Goal: Task Accomplishment & Management: Use online tool/utility

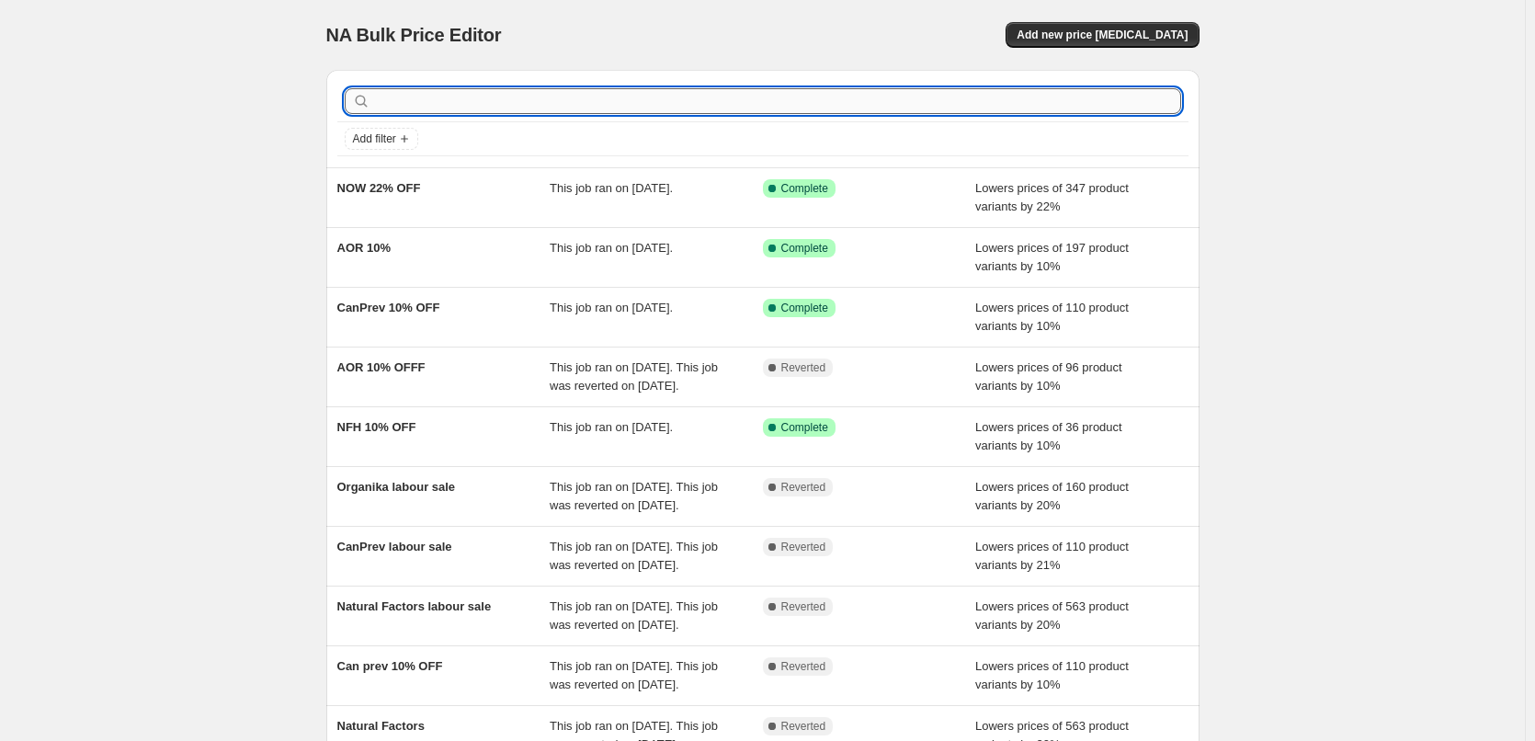
click at [694, 106] on input "text" at bounding box center [777, 101] width 807 height 26
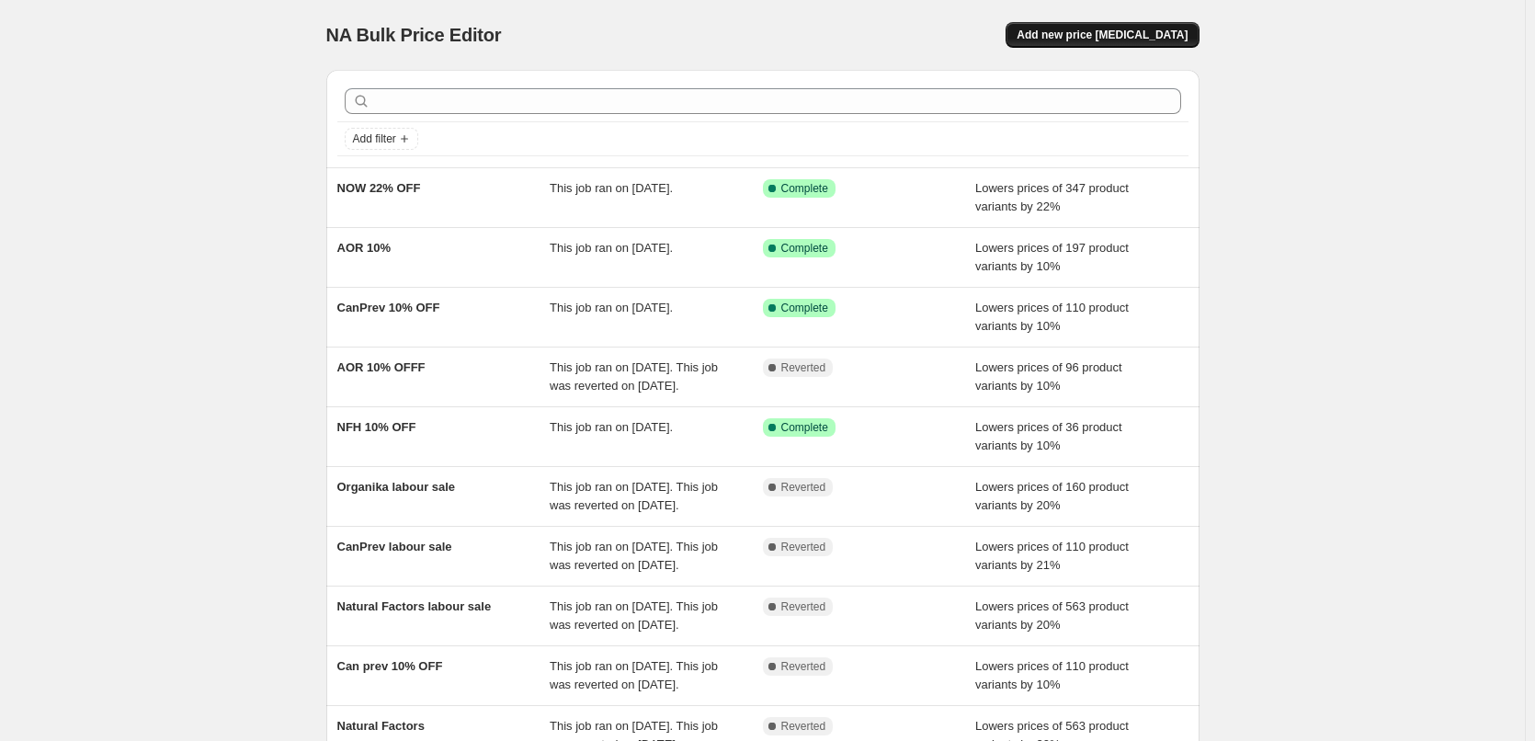
click at [1078, 30] on span "Add new price change job" at bounding box center [1102, 35] width 171 height 15
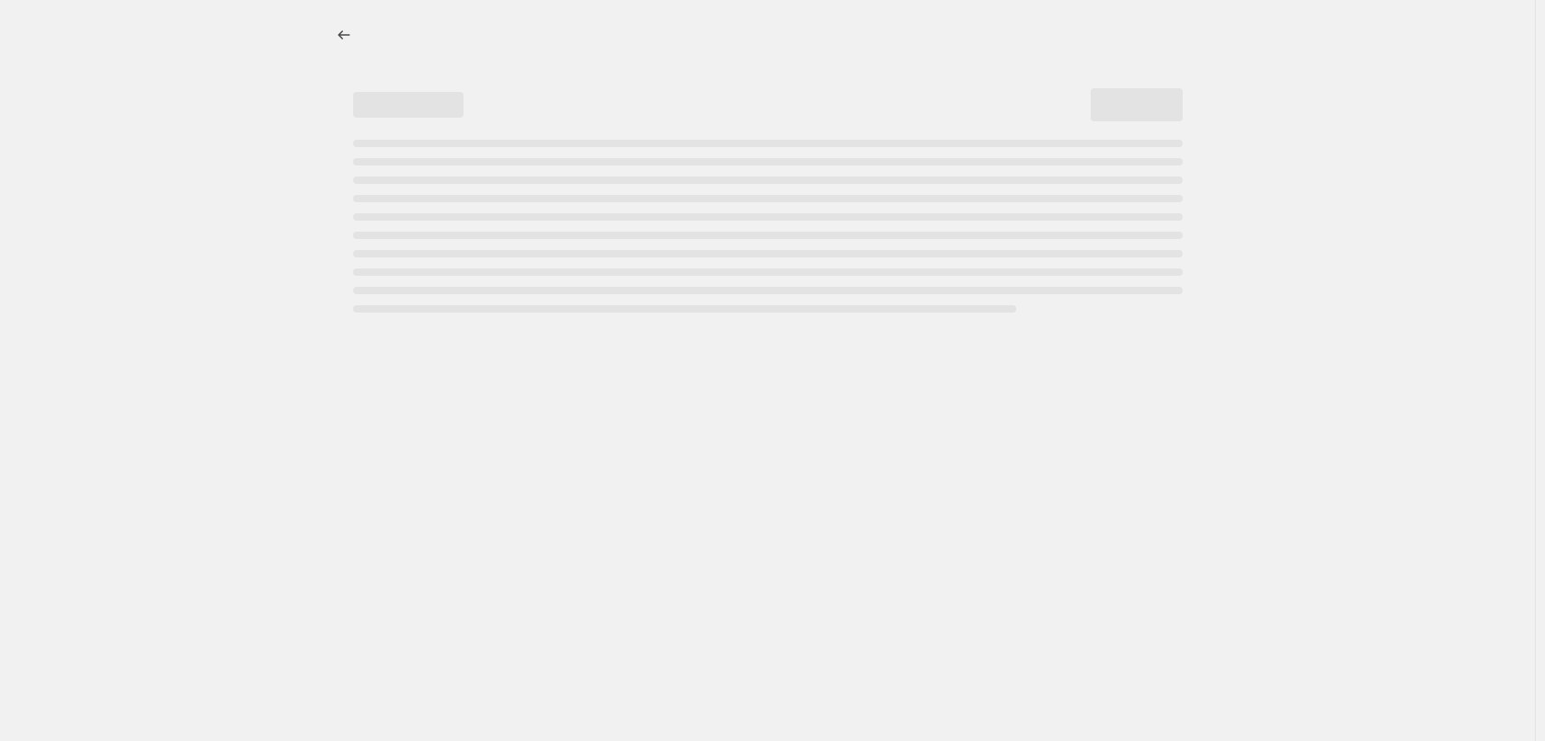
select select "percentage"
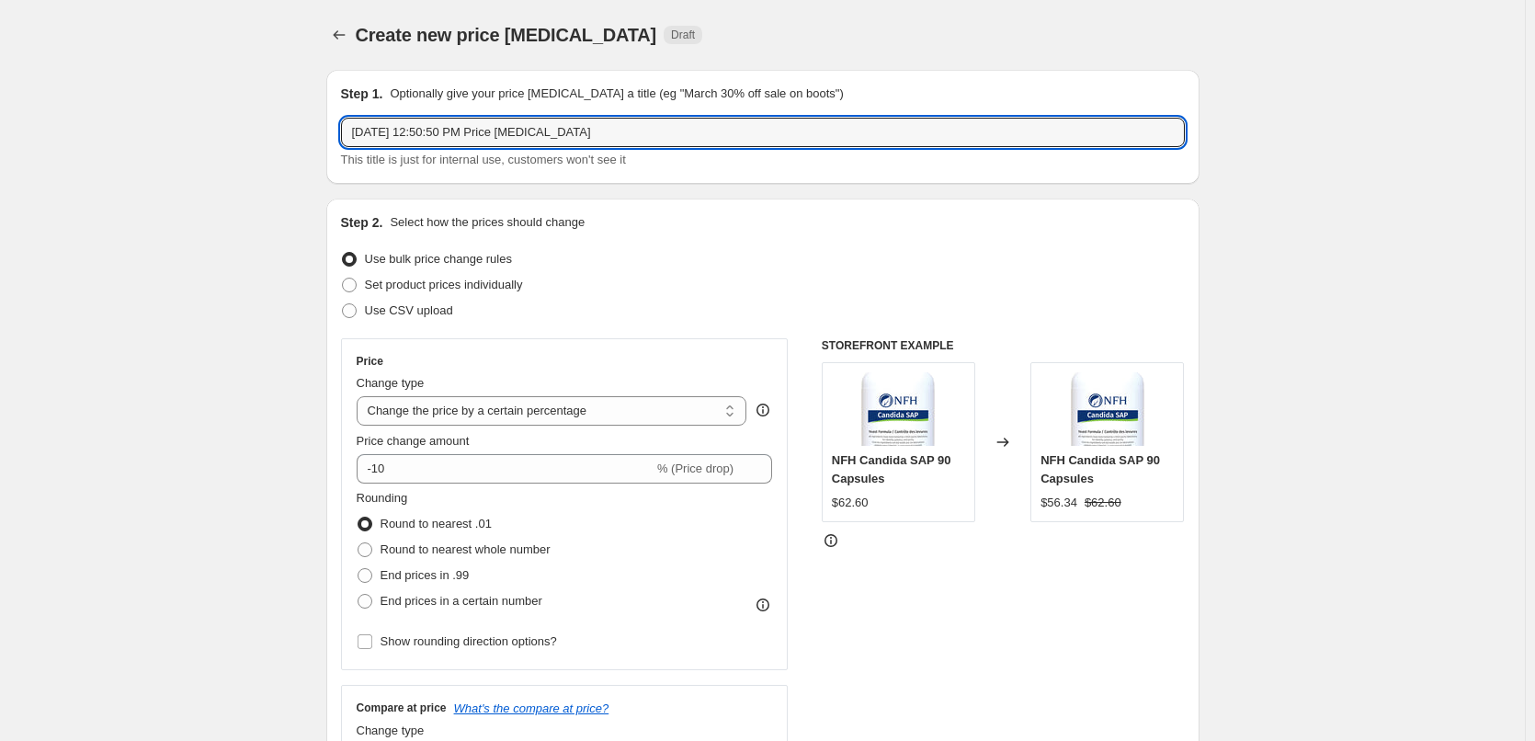
drag, startPoint x: 647, startPoint y: 131, endPoint x: 268, endPoint y: 119, distance: 379.9
type input "Natural Factors"
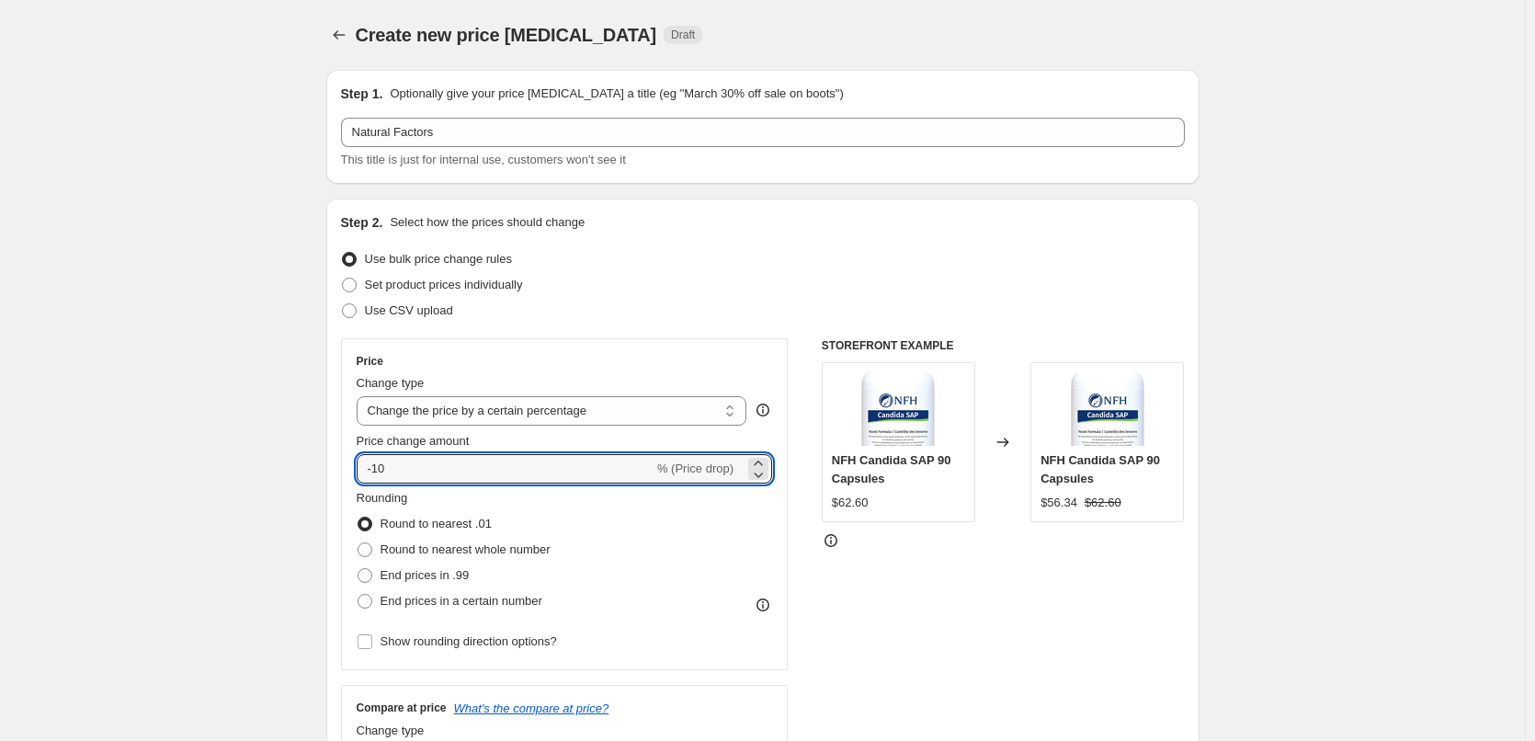
drag, startPoint x: 394, startPoint y: 470, endPoint x: 354, endPoint y: 464, distance: 39.9
click at [354, 464] on div "Price Change type Change the price to a certain amount Change the price by a ce…" at bounding box center [565, 504] width 448 height 332
type input "-23"
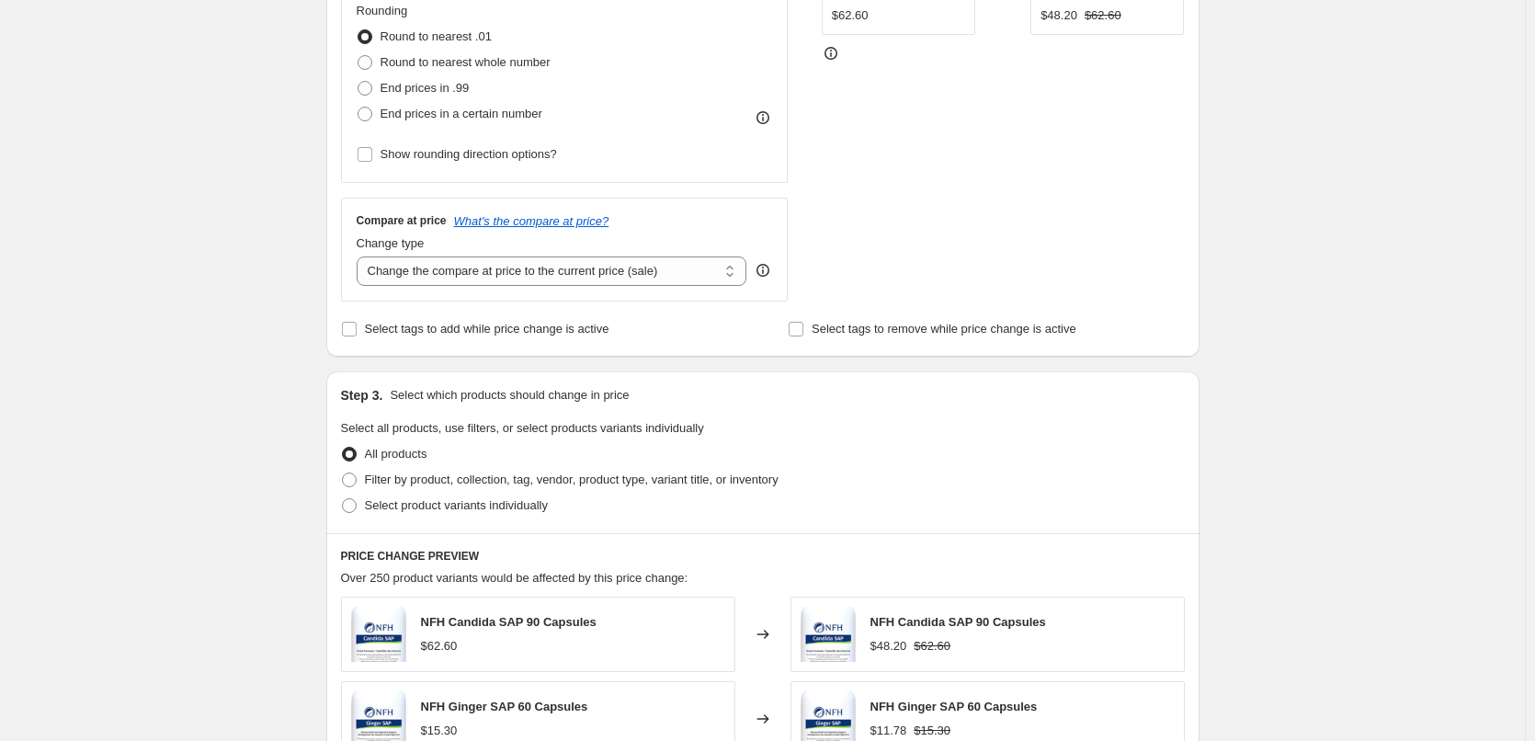
scroll to position [644, 0]
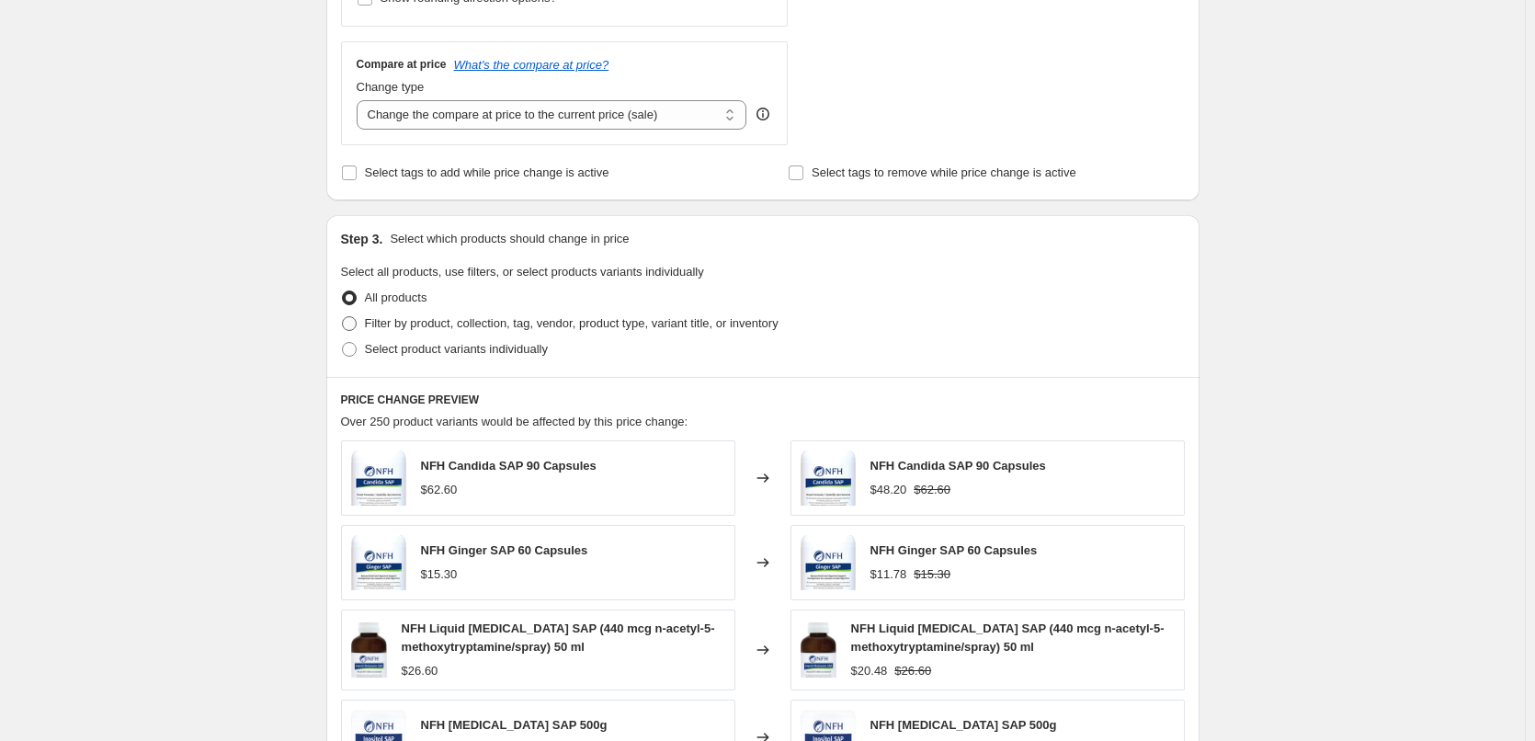
click at [436, 323] on span "Filter by product, collection, tag, vendor, product type, variant title, or inv…" at bounding box center [572, 323] width 414 height 14
click at [343, 317] on input "Filter by product, collection, tag, vendor, product type, variant title, or inv…" at bounding box center [342, 316] width 1 height 1
radio input "true"
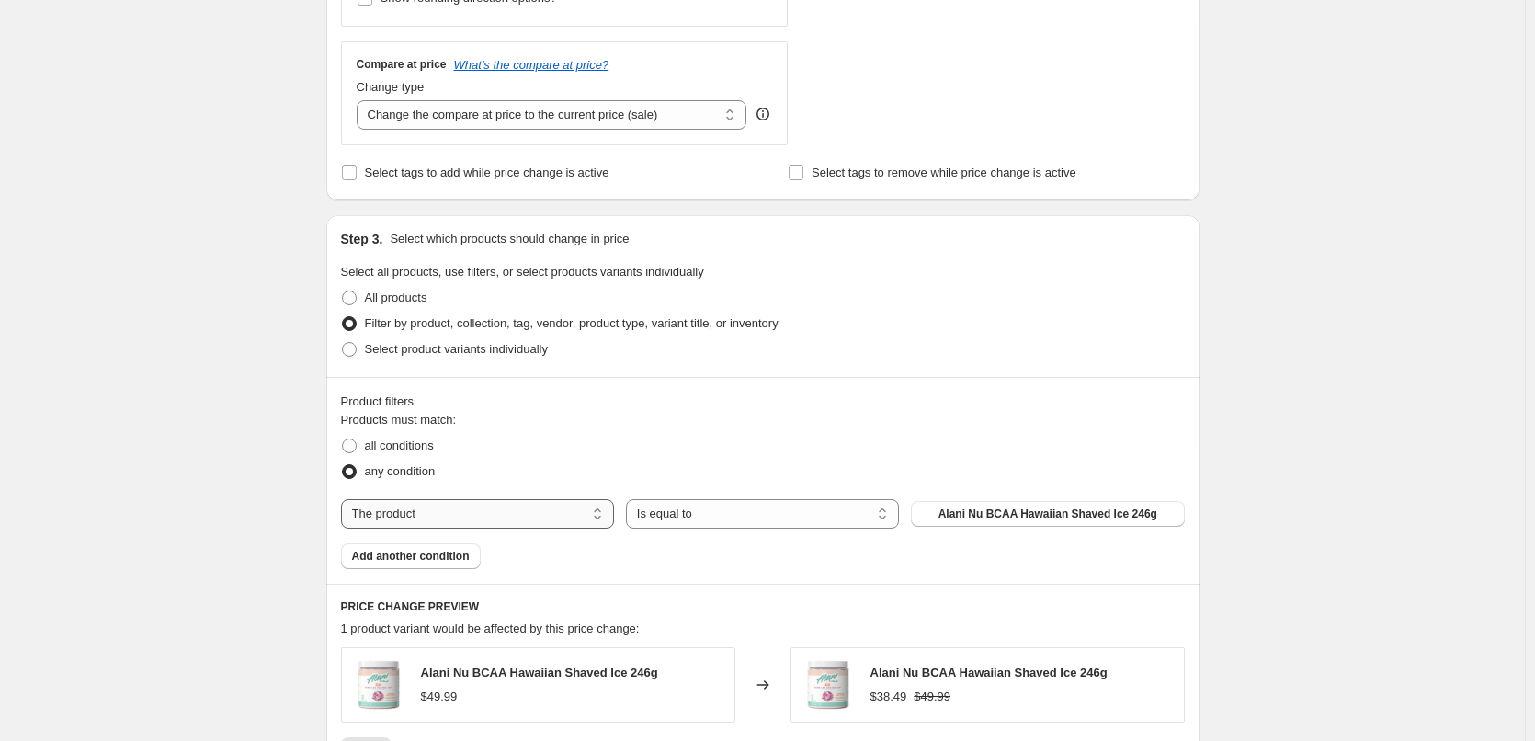
click at [496, 519] on select "The product The product's collection The product's tag The product's vendor The…" at bounding box center [477, 513] width 273 height 29
select select "tag"
click at [783, 523] on select "Is equal to Is not equal to" at bounding box center [762, 513] width 273 height 29
click at [1044, 518] on span "5-HTP" at bounding box center [1047, 514] width 93 height 15
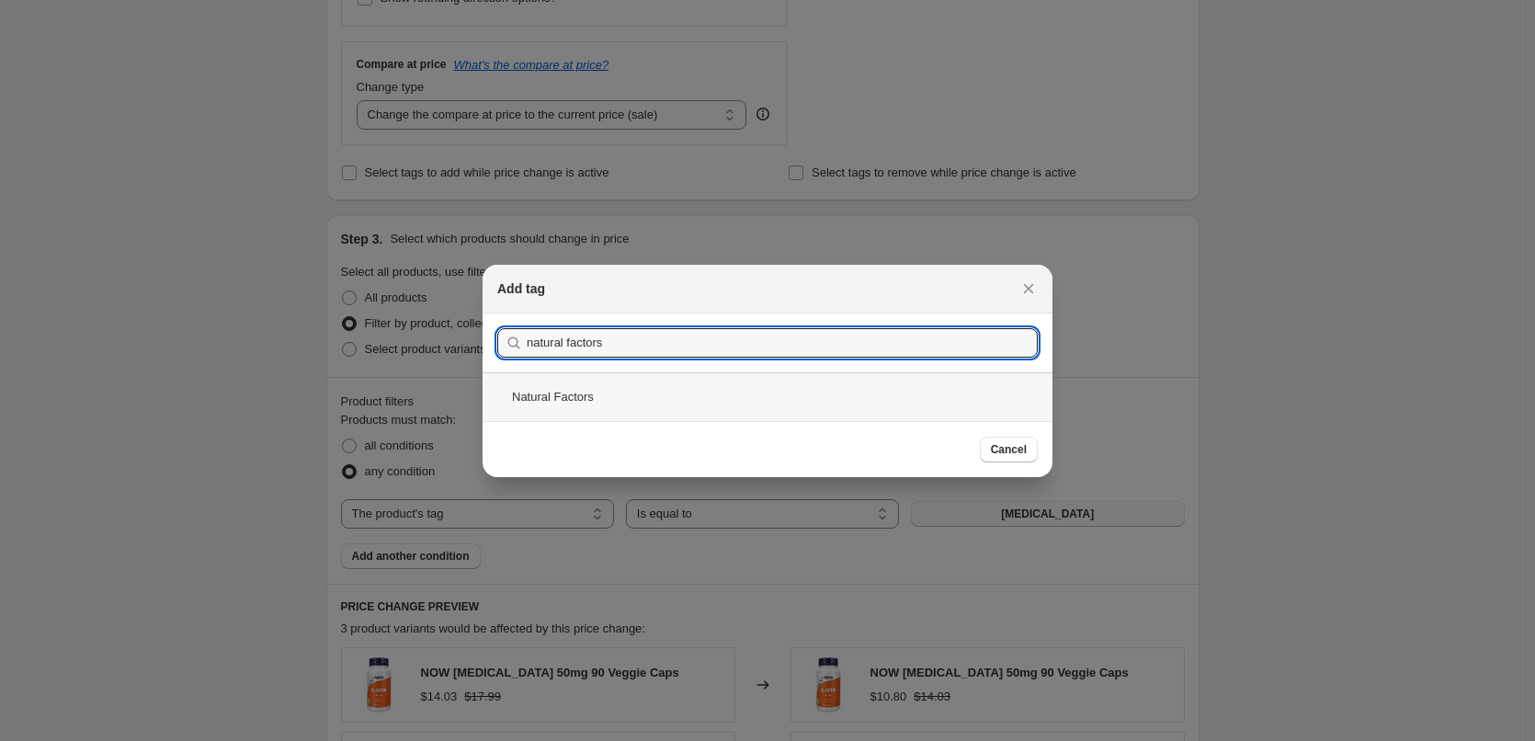
type input "natural factors"
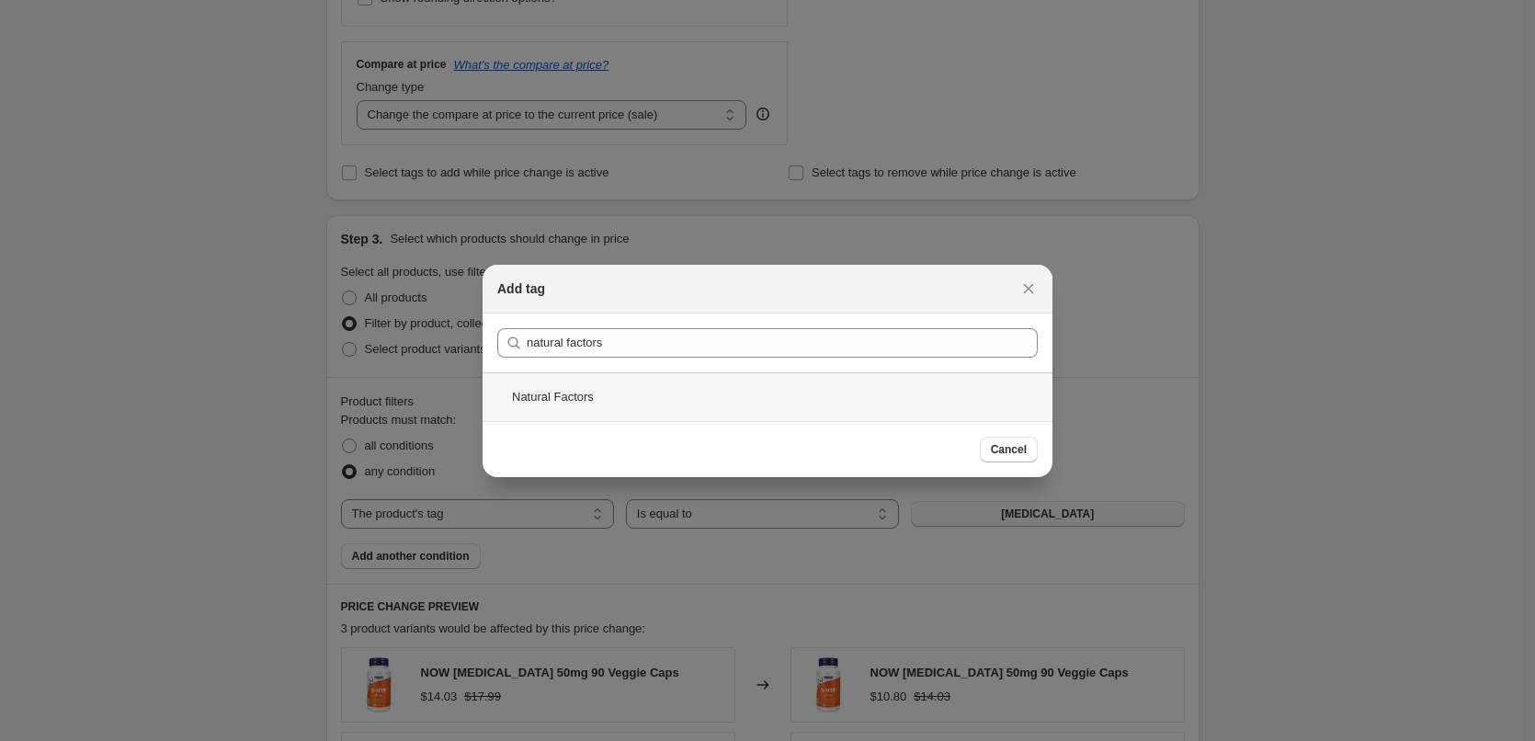
click at [645, 384] on div "Natural Factors" at bounding box center [768, 396] width 570 height 49
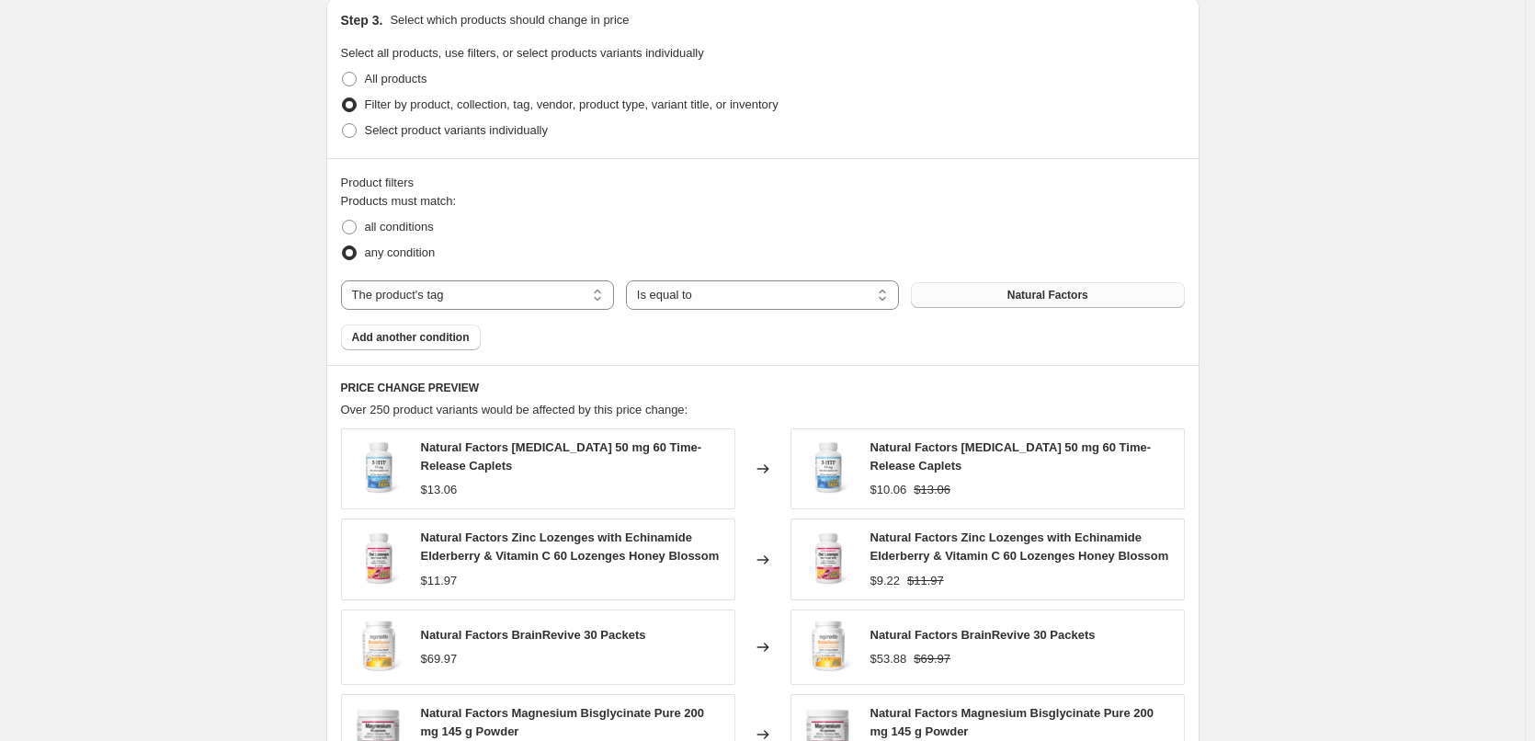
scroll to position [1322, 0]
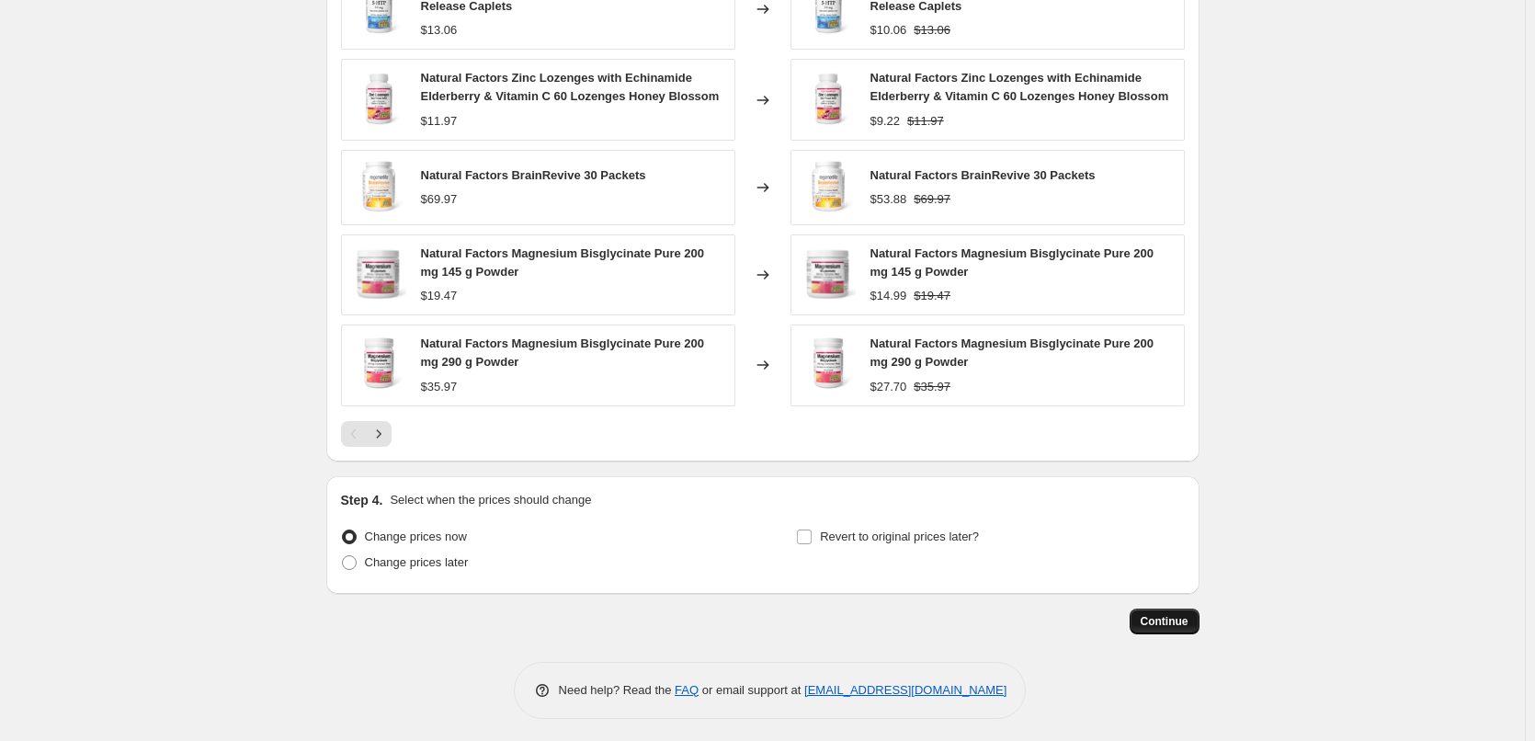
click at [1177, 619] on span "Continue" at bounding box center [1165, 621] width 48 height 15
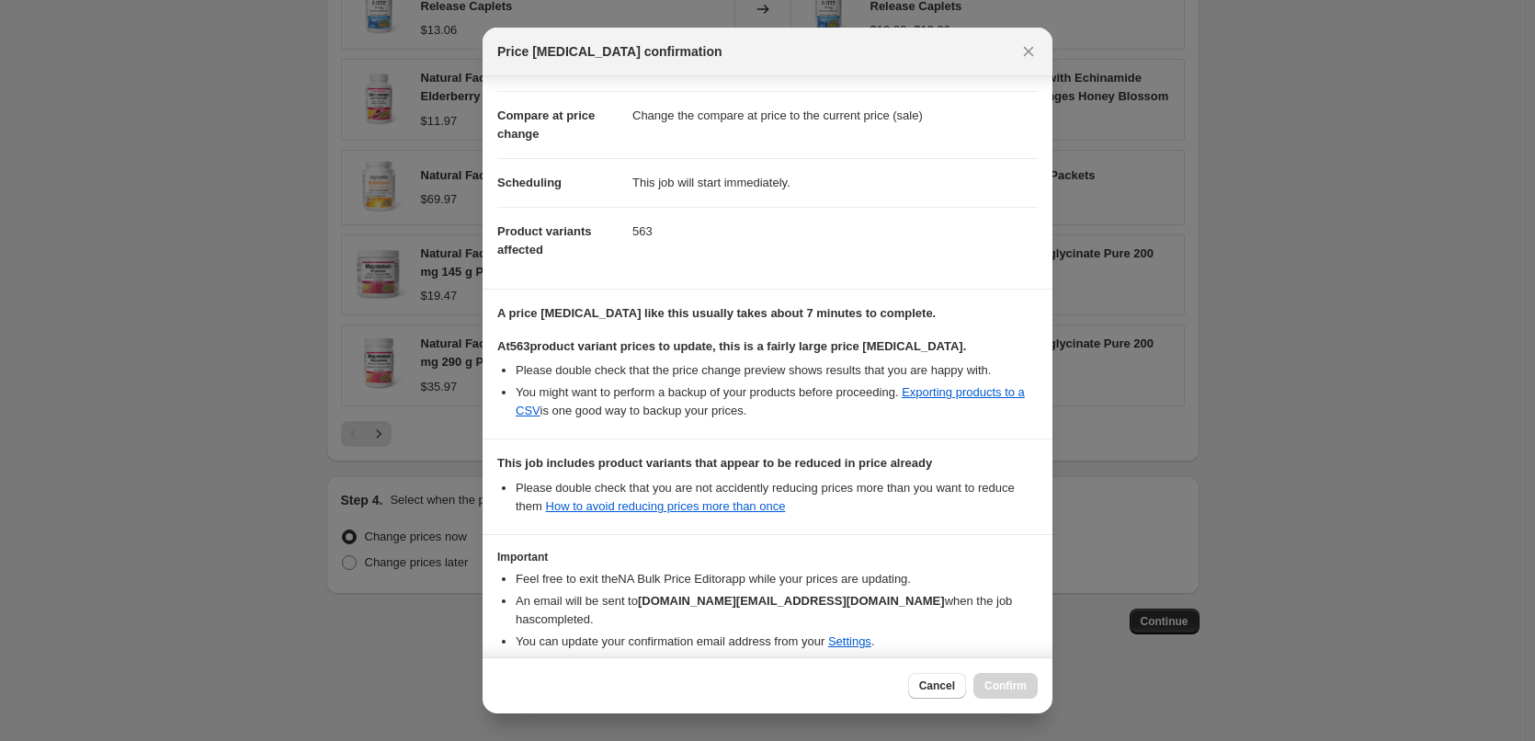
scroll to position [134, 0]
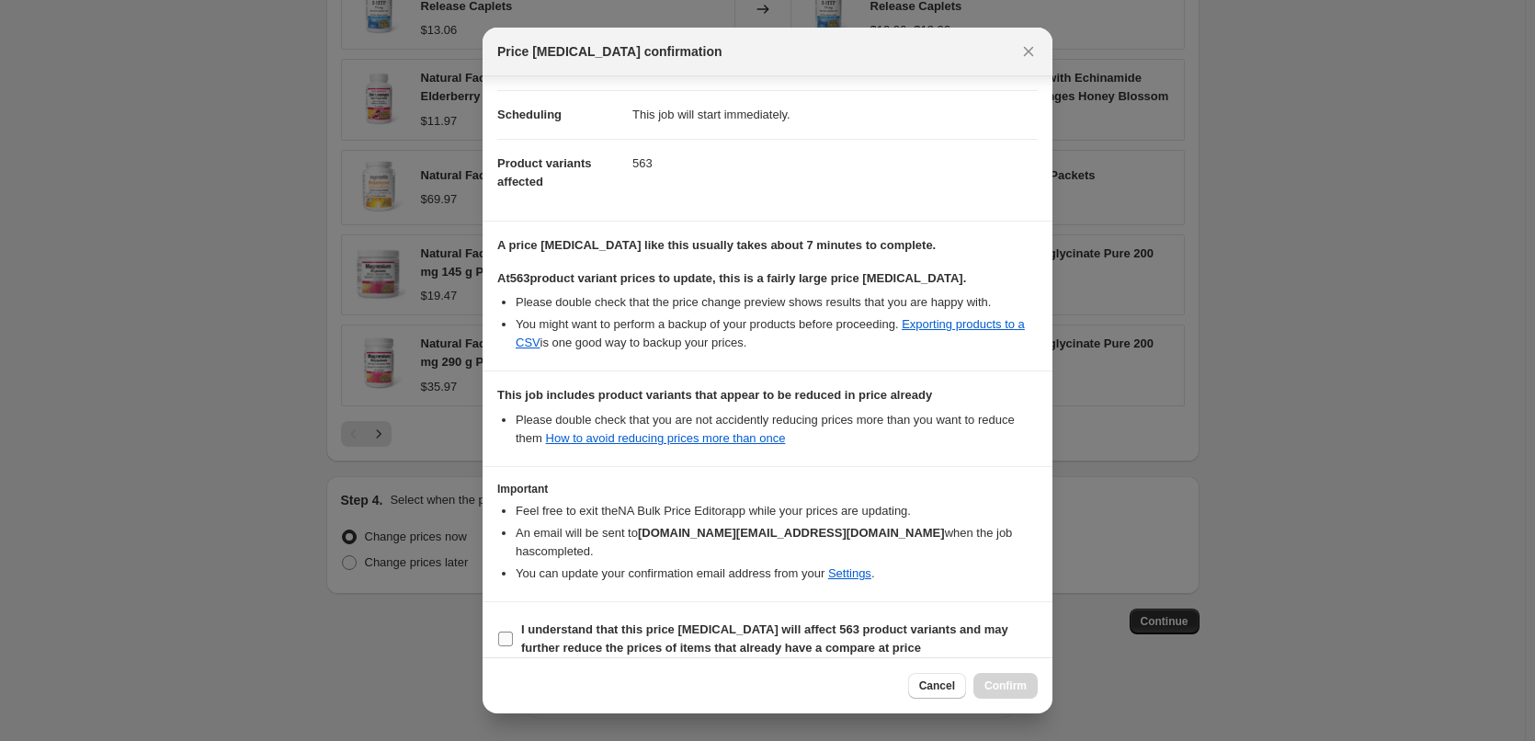
click at [698, 624] on b "I understand that this price change job will affect 563 product variants and ma…" at bounding box center [764, 638] width 487 height 32
click at [513, 632] on input "I understand that this price change job will affect 563 product variants and ma…" at bounding box center [505, 639] width 15 height 15
checkbox input "true"
click at [1010, 684] on span "Confirm" at bounding box center [1006, 686] width 42 height 15
type input "Natural Factors"
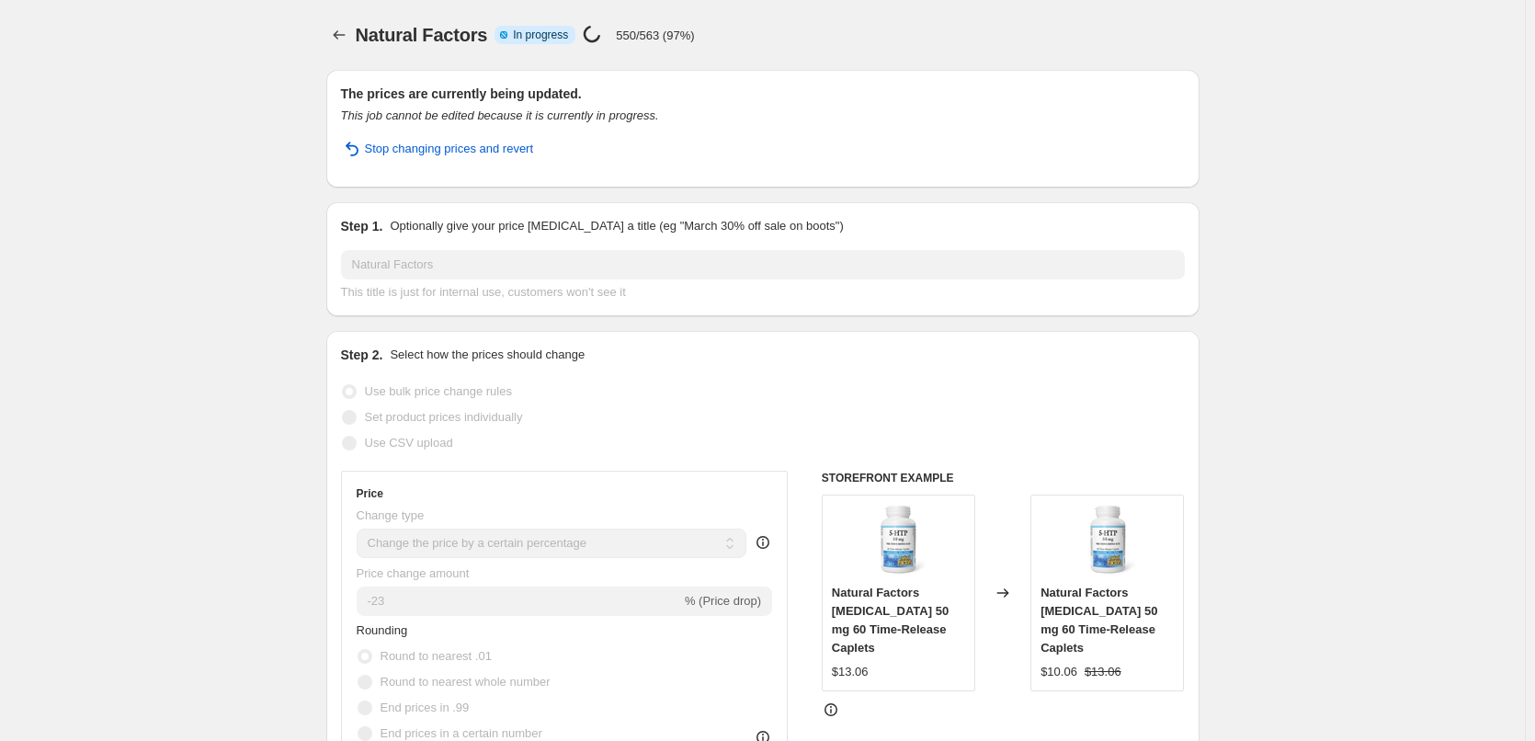
select select "percentage"
select select "tag"
